Goal: Information Seeking & Learning: Learn about a topic

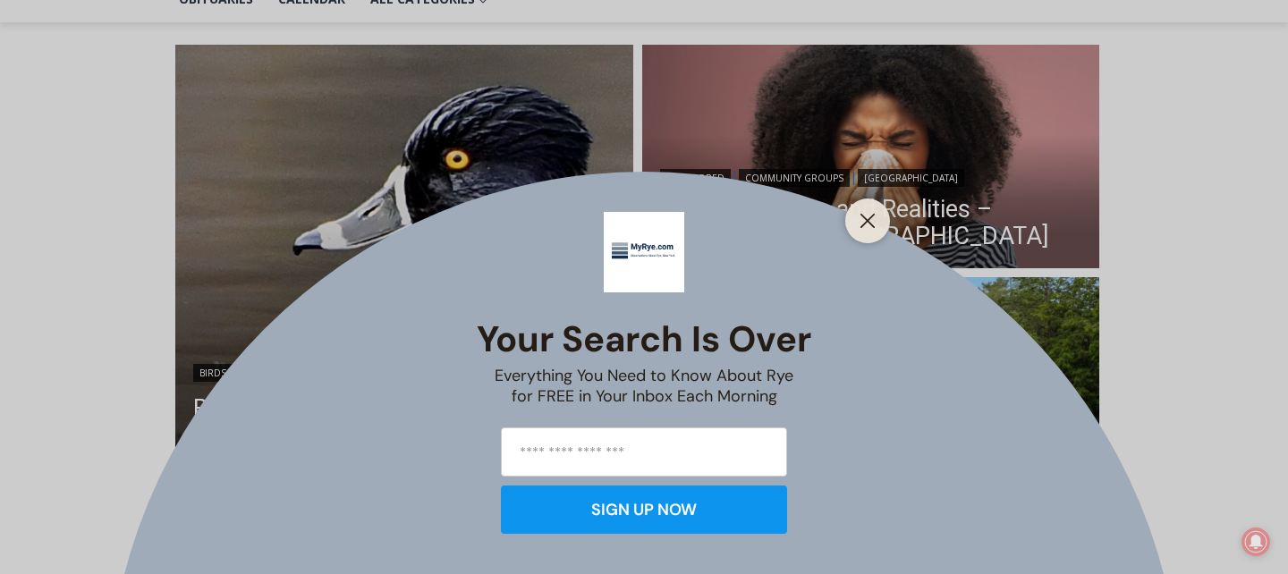
scroll to position [457, 0]
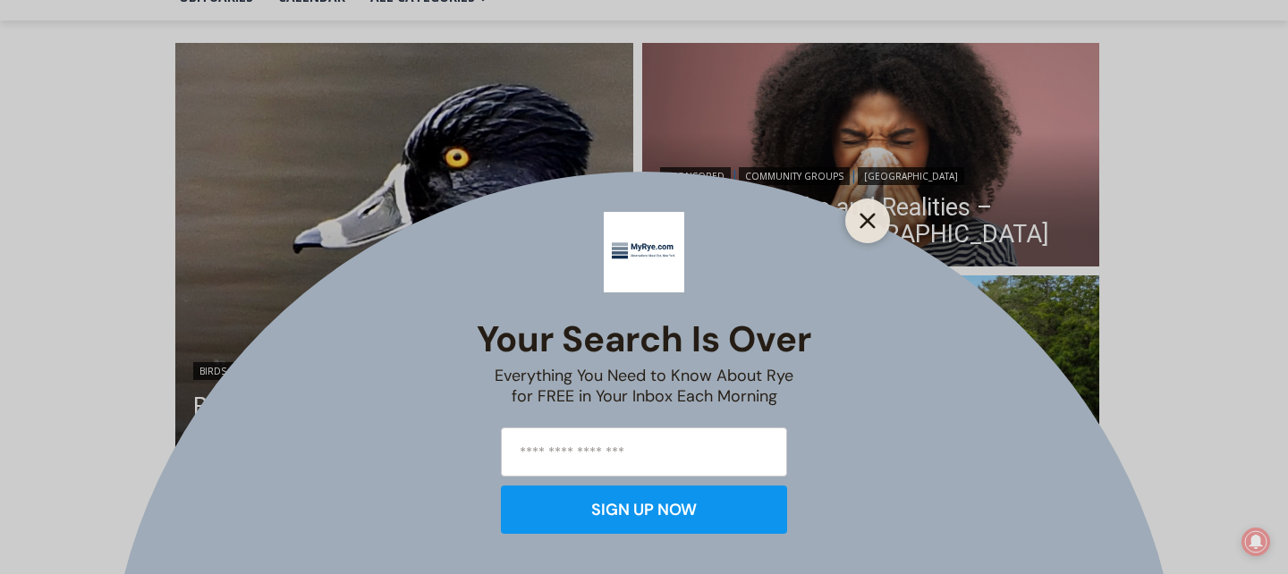
click at [864, 217] on line "Close" at bounding box center [867, 221] width 13 height 13
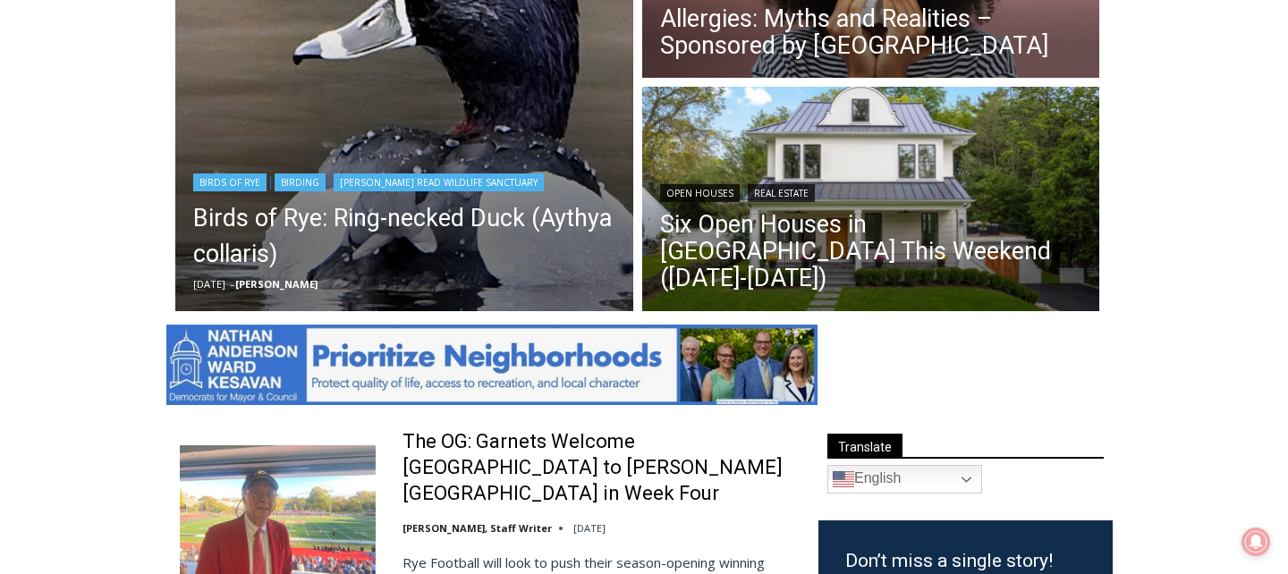
scroll to position [649, 0]
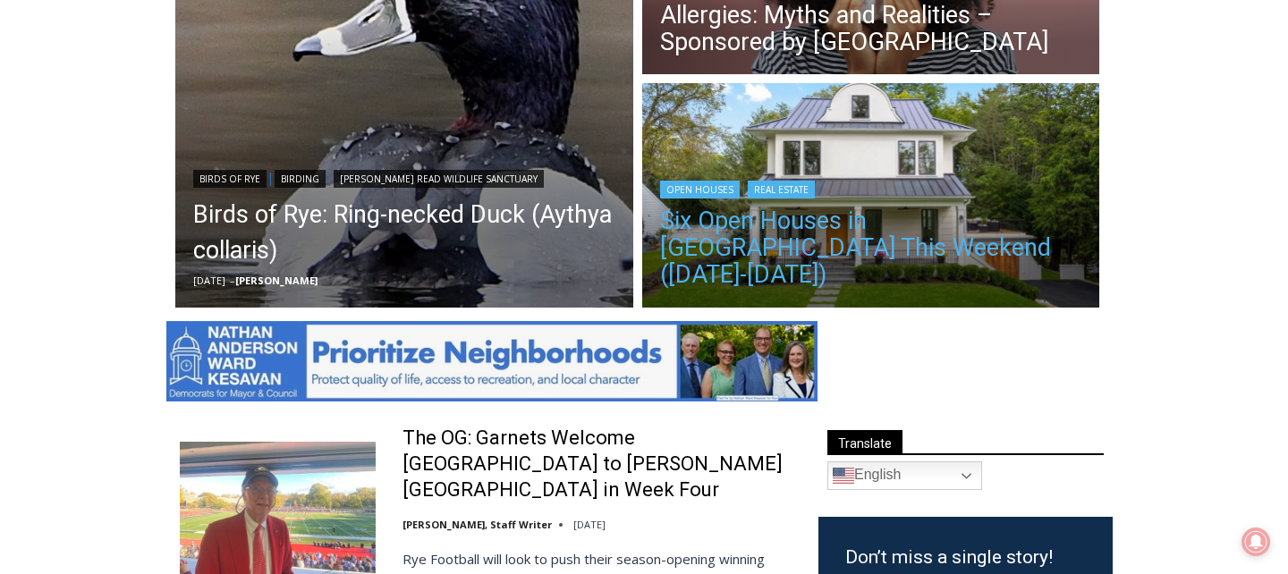
click at [747, 251] on link "Six Open Houses in [GEOGRAPHIC_DATA] This Weekend ([DATE]-[DATE])" at bounding box center [871, 248] width 422 height 81
